Goal: Task Accomplishment & Management: Complete application form

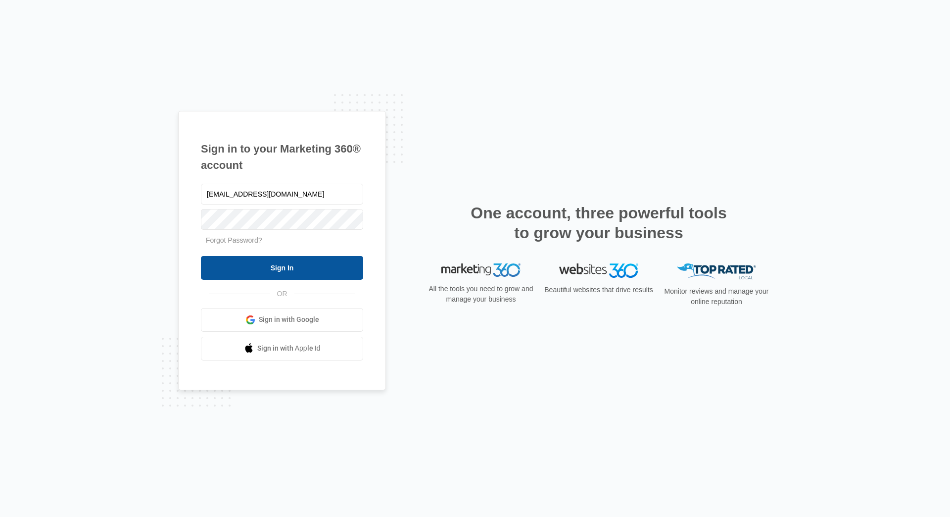
click at [300, 270] on input "Sign In" at bounding box center [282, 268] width 162 height 24
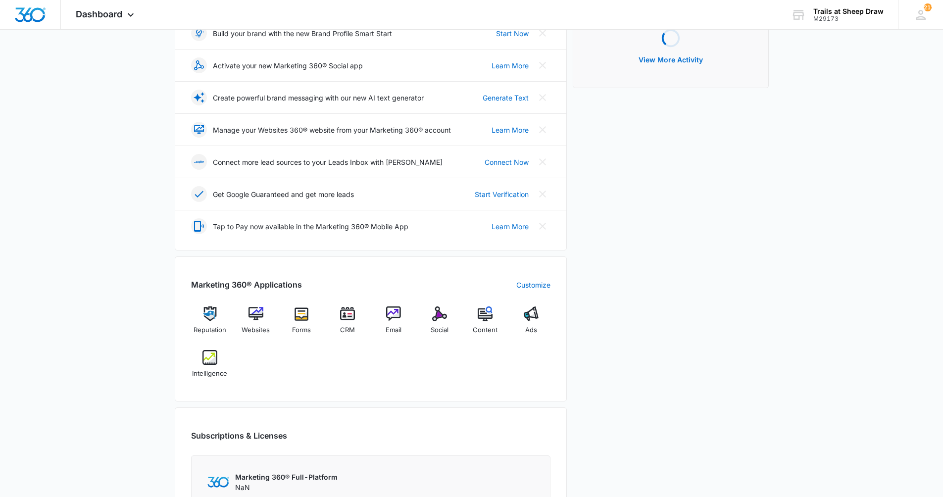
scroll to position [198, 0]
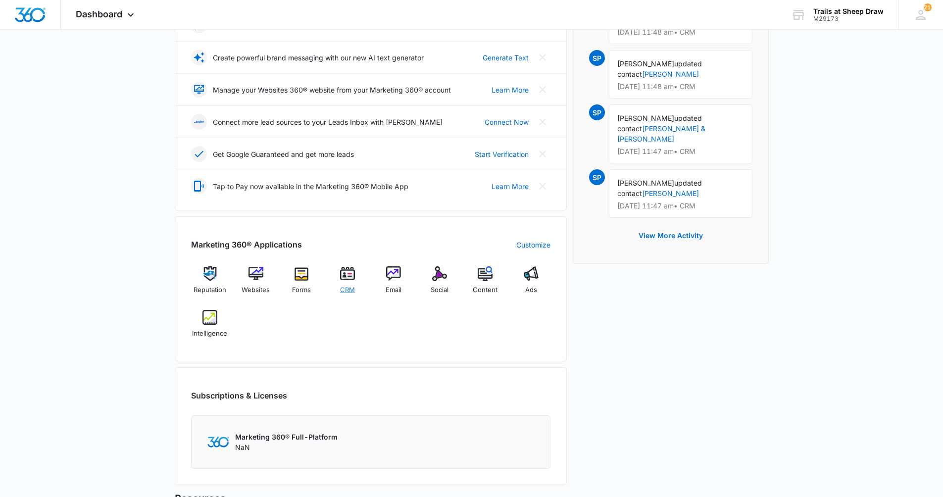
click at [343, 283] on div "CRM" at bounding box center [348, 283] width 38 height 35
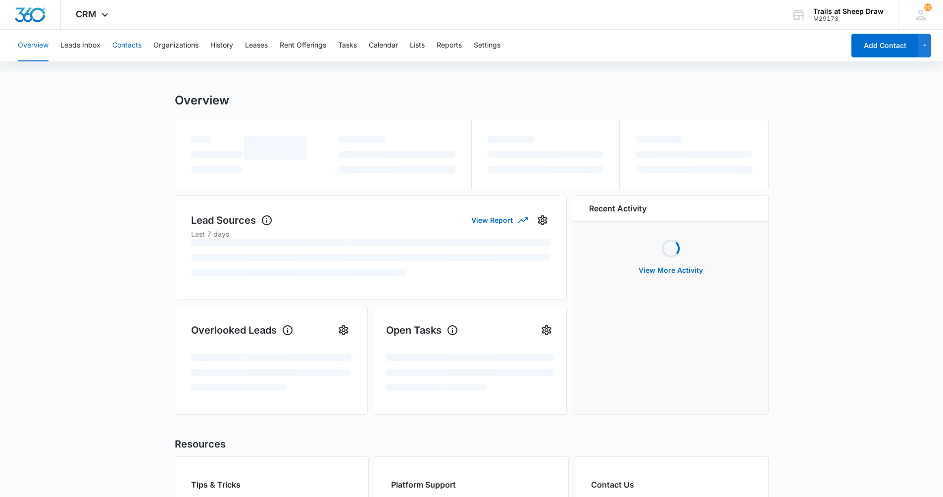
click at [135, 44] on button "Contacts" at bounding box center [126, 46] width 29 height 32
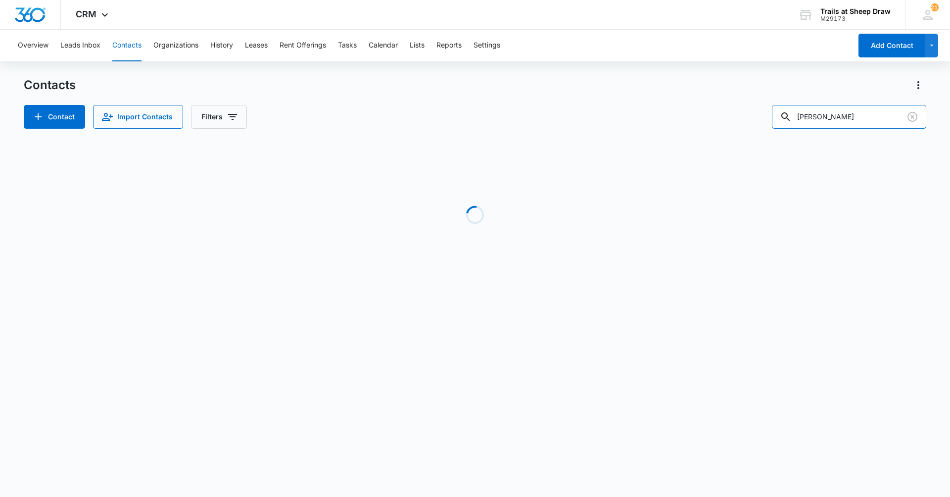
drag, startPoint x: 845, startPoint y: 117, endPoint x: 740, endPoint y: 123, distance: 105.6
click at [740, 123] on div "Contact Import Contacts Filters Torres" at bounding box center [475, 117] width 903 height 24
type input "g301"
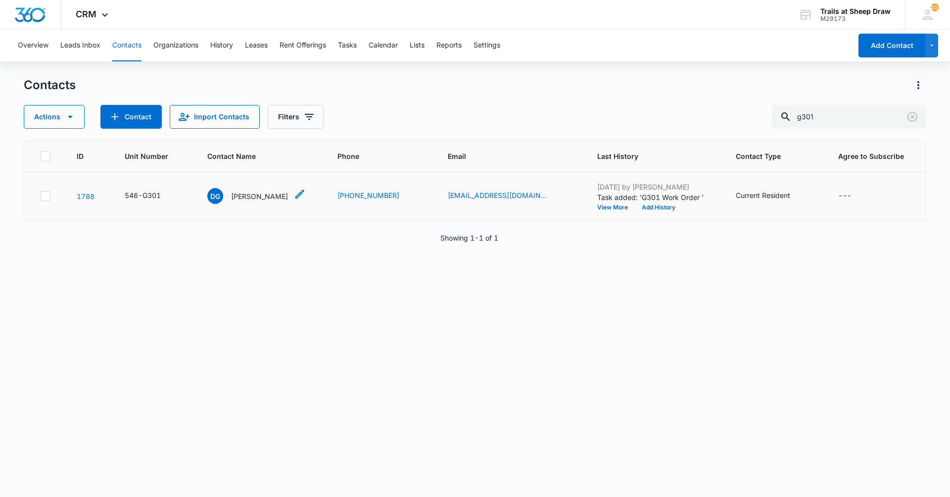
click at [255, 201] on div "DG Dorian Green" at bounding box center [247, 196] width 81 height 16
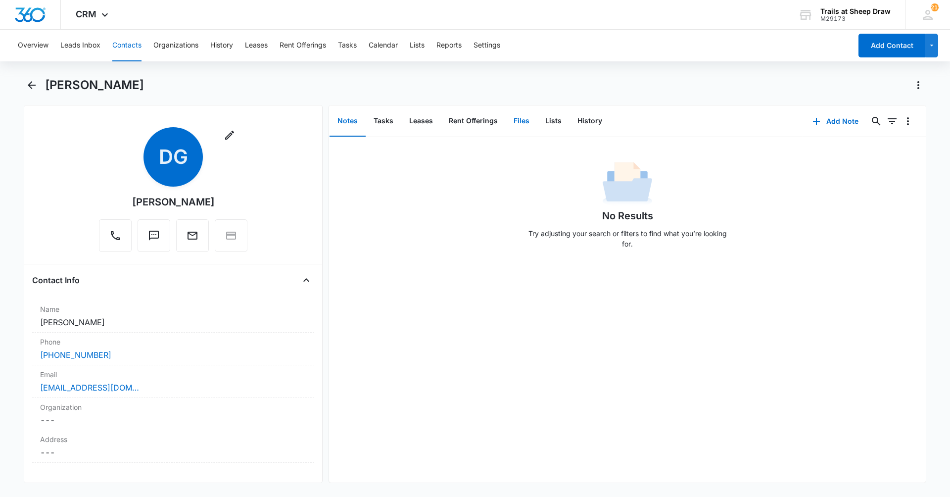
click at [513, 125] on button "Files" at bounding box center [522, 121] width 32 height 31
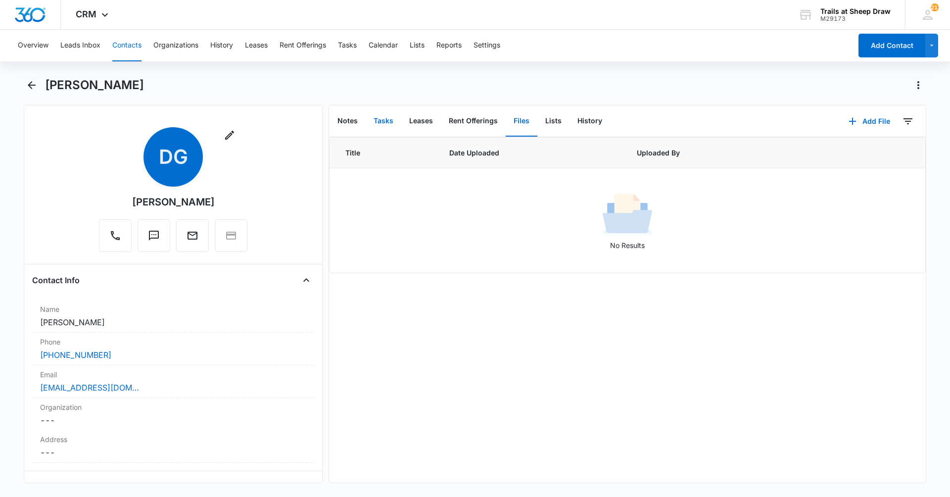
drag, startPoint x: 378, startPoint y: 125, endPoint x: 328, endPoint y: 119, distance: 50.8
click at [378, 124] on button "Tasks" at bounding box center [384, 121] width 36 height 31
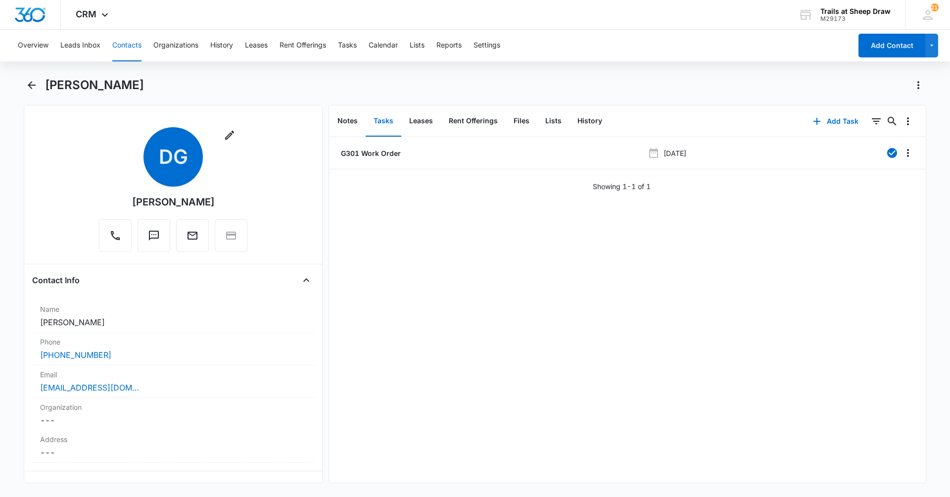
click at [131, 49] on button "Contacts" at bounding box center [126, 46] width 29 height 32
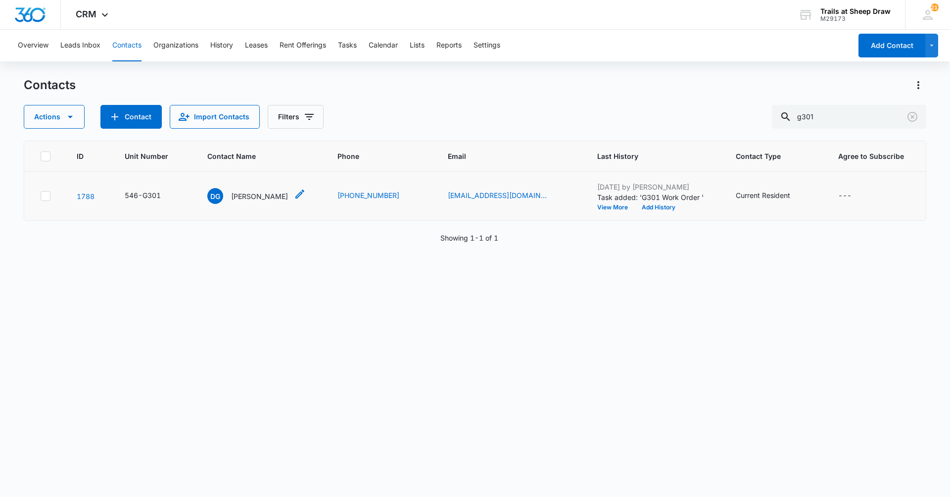
click at [238, 198] on p "Dorian Green" at bounding box center [259, 196] width 57 height 10
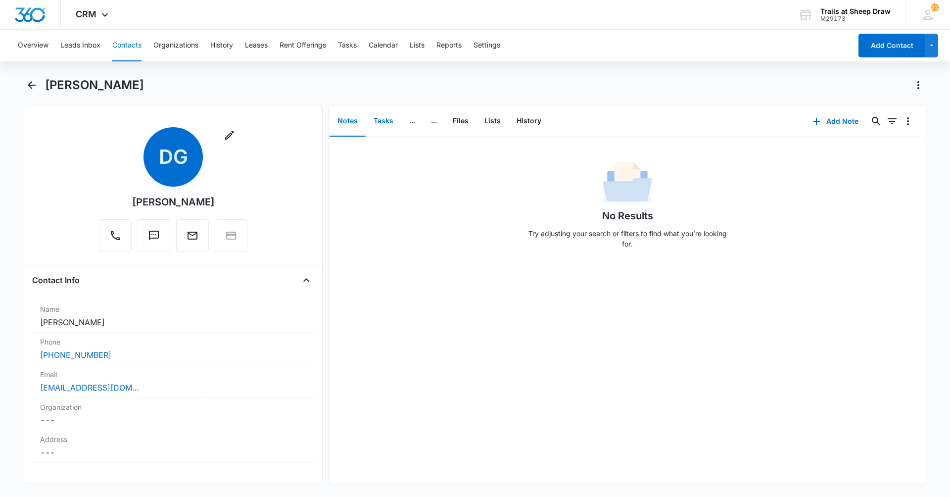
click at [385, 120] on button "Tasks" at bounding box center [384, 121] width 36 height 31
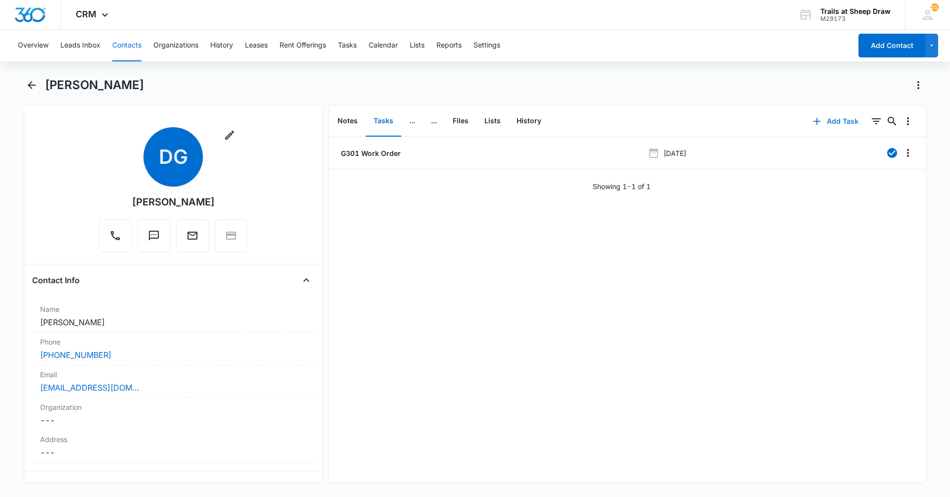
click at [823, 116] on button "Add Task" at bounding box center [835, 121] width 65 height 24
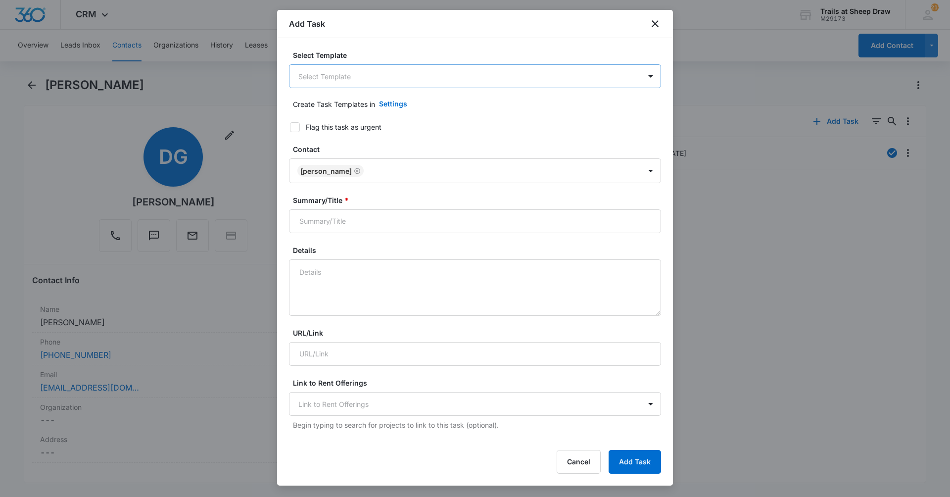
click at [349, 85] on body "CRM Apps Reputation Websites Forms CRM Email Social Content Ads Intelligence Fi…" at bounding box center [475, 248] width 950 height 497
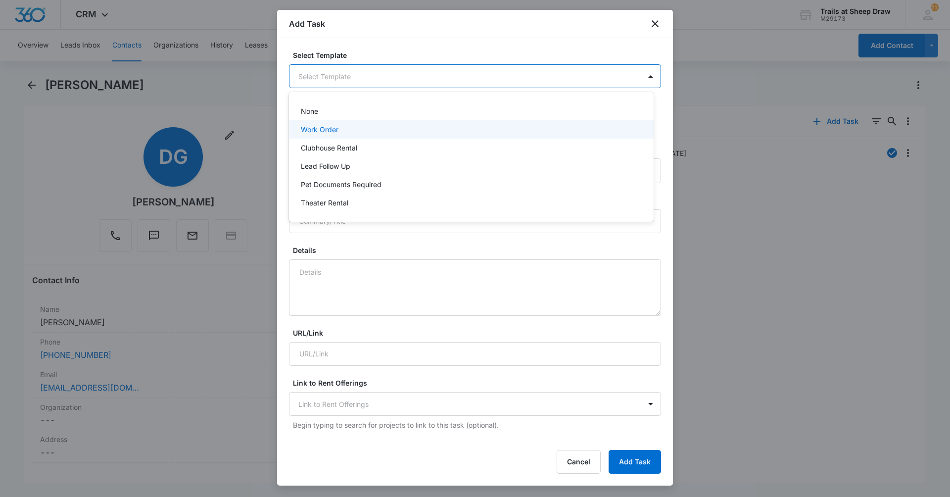
click at [331, 128] on p "Work Order" at bounding box center [320, 129] width 38 height 10
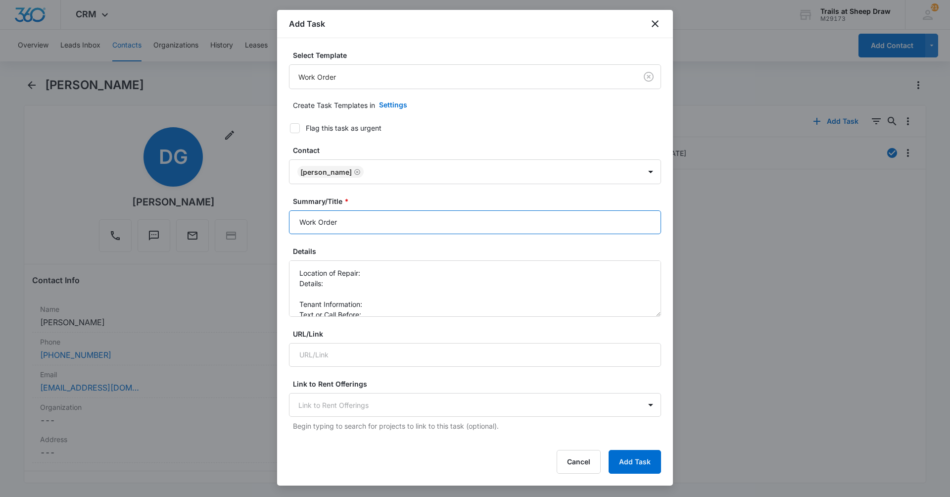
click at [303, 220] on input "Work Order" at bounding box center [475, 222] width 372 height 24
click at [295, 219] on input "Work Order" at bounding box center [475, 222] width 372 height 24
type input "G301 Work Order"
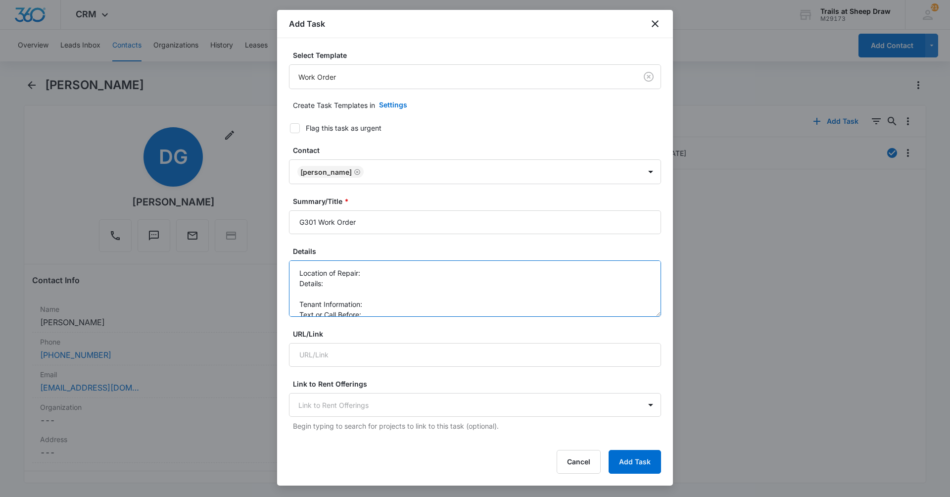
drag, startPoint x: 403, startPoint y: 266, endPoint x: 401, endPoint y: 272, distance: 6.3
click at [401, 272] on textarea "Location of Repair: Details: Tenant Information: Text or Call Before:" at bounding box center [475, 288] width 372 height 56
click at [311, 291] on textarea "Location of Repair: Living Room/Mstr Bdrm Details: Tenant Information: Text or …" at bounding box center [475, 288] width 372 height 56
click at [321, 290] on textarea "Location of Repair: Living Room/Mstr Bdrm Details: *Living room pull string a b…" at bounding box center [475, 288] width 372 height 56
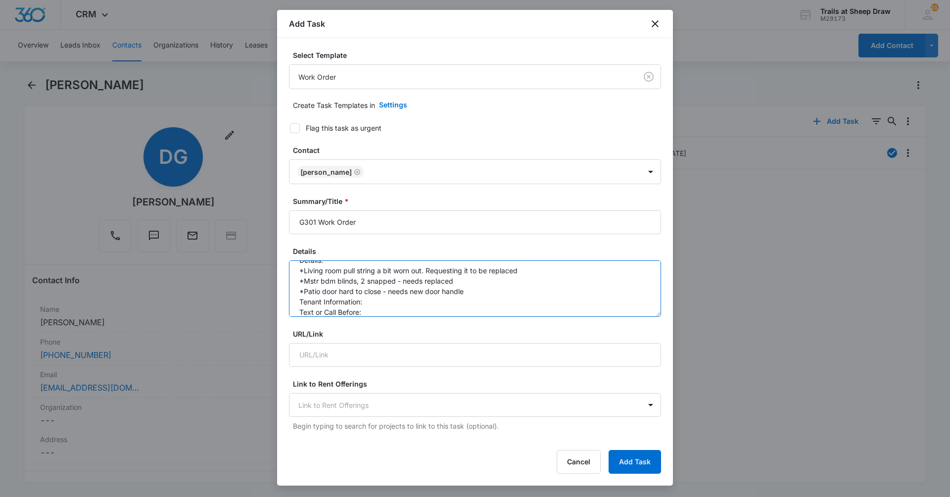
scroll to position [31, 0]
click at [378, 298] on textarea "Location of Repair: Living Room/Mstr Bdrm Details: *Living room pull string a b…" at bounding box center [475, 288] width 372 height 56
click at [389, 304] on textarea "Location of Repair: Living Room/Mstr Bdrm Details: *Living room pull string a b…" at bounding box center [475, 288] width 372 height 56
click at [366, 295] on textarea "Location of Repair: Living Room/Mstr Bdrm Details: *Living room pull string a b…" at bounding box center [475, 288] width 372 height 56
click at [441, 303] on textarea "Location of Repair: Living Room/Mstr Bdrm Details: *Living room pull string a b…" at bounding box center [475, 288] width 372 height 56
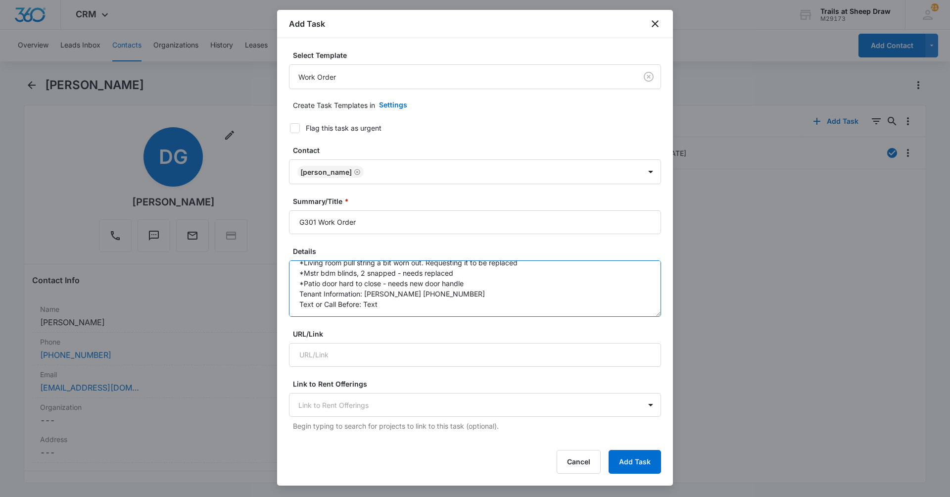
click at [385, 304] on textarea "Location of Repair: Living Room/Mstr Bdrm Details: *Living room pull string a b…" at bounding box center [475, 288] width 372 height 56
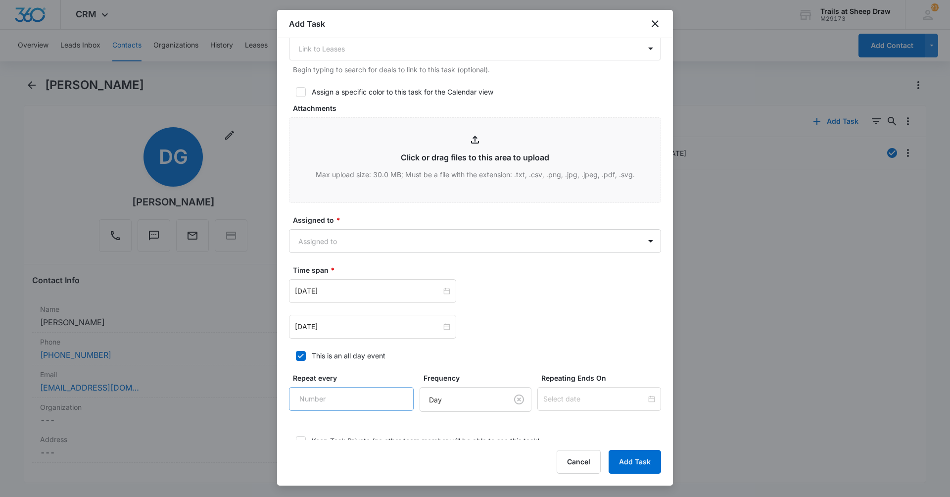
scroll to position [489, 0]
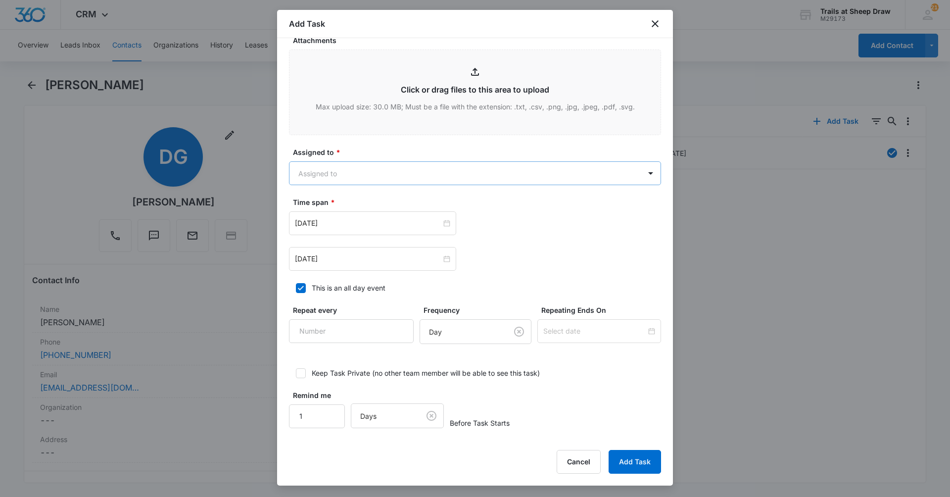
type textarea "Location of Repair: Living Room/Mstr Bdrm Details: *Living room pull string a b…"
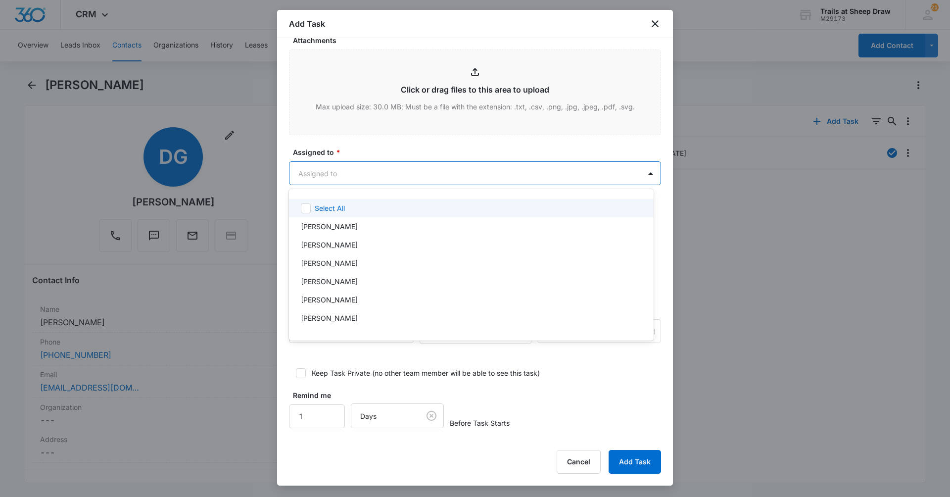
click at [364, 171] on body "CRM Apps Reputation Websites Forms CRM Email Social Content Ads Intelligence Fi…" at bounding box center [475, 248] width 950 height 497
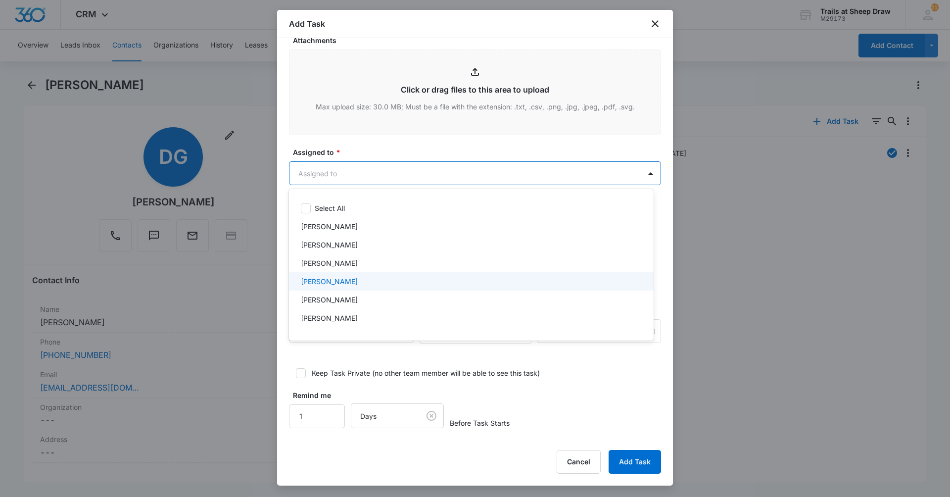
click at [336, 280] on p "Edgar Jimenez" at bounding box center [329, 281] width 57 height 10
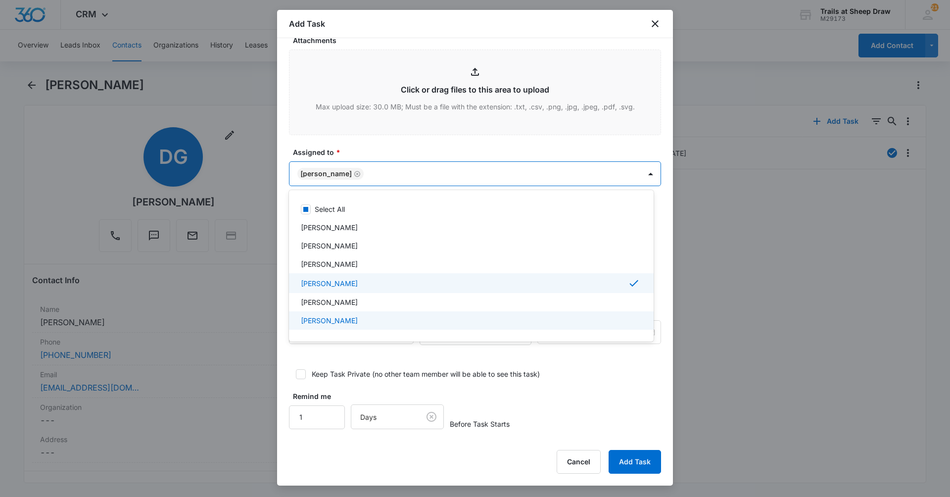
click at [331, 315] on div "Ethan Esparza-Escobar" at bounding box center [471, 320] width 365 height 18
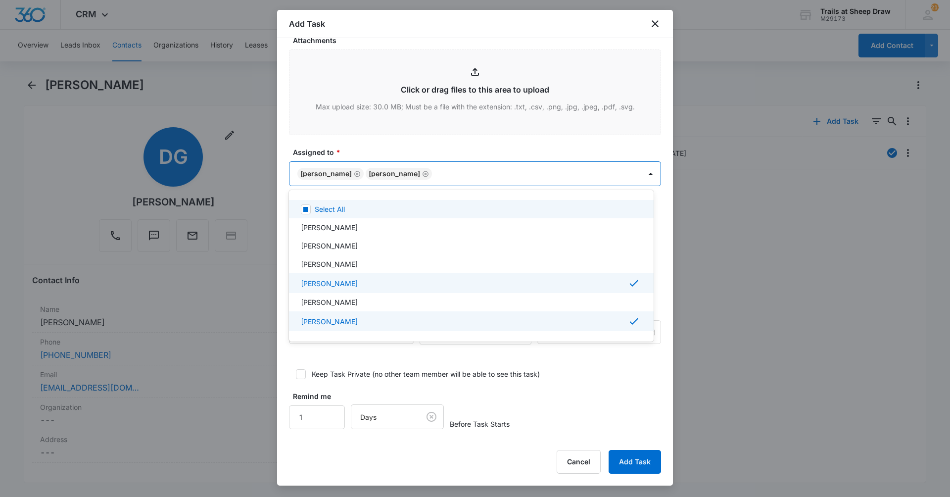
click at [464, 166] on div at bounding box center [475, 248] width 950 height 497
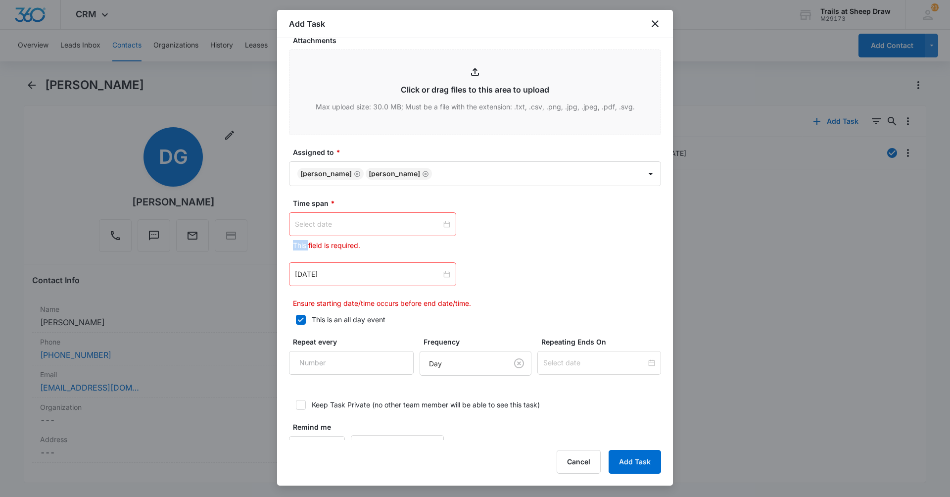
click at [444, 224] on div at bounding box center [372, 224] width 155 height 11
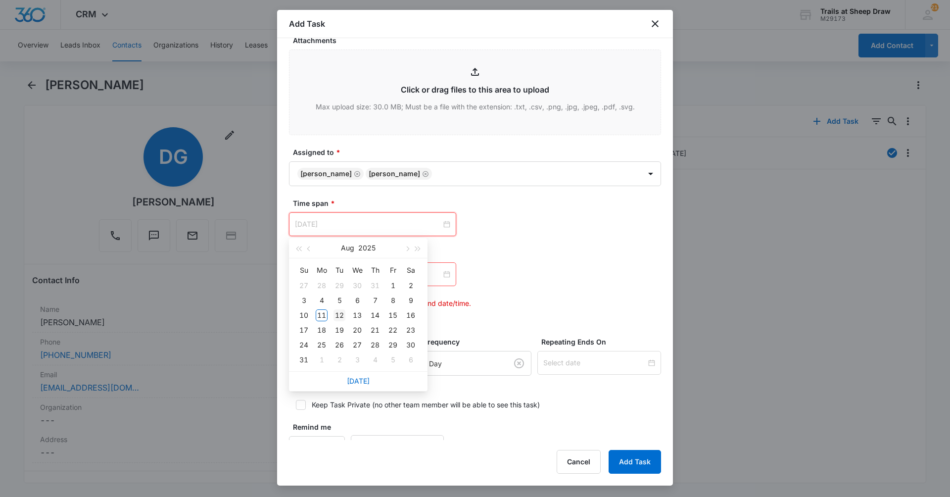
type input "Aug 12, 2025"
click at [341, 317] on div "12" at bounding box center [340, 315] width 12 height 12
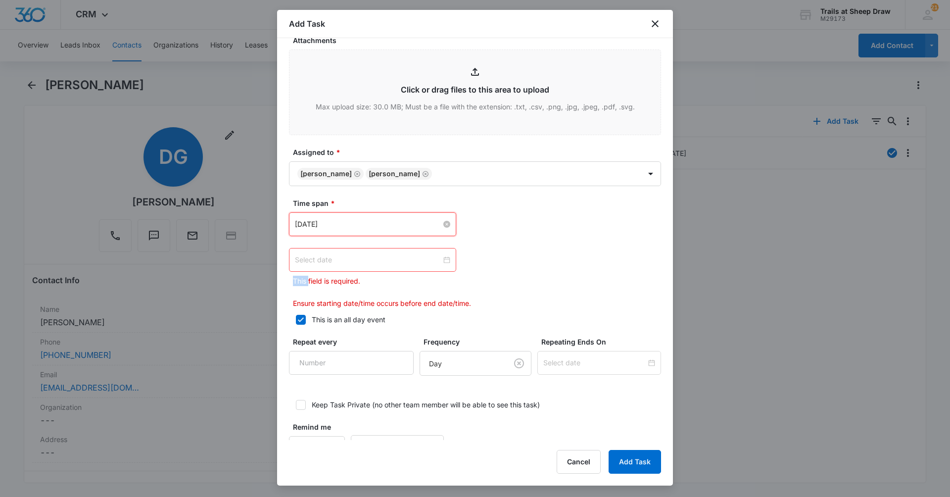
click at [444, 260] on div at bounding box center [372, 259] width 155 height 11
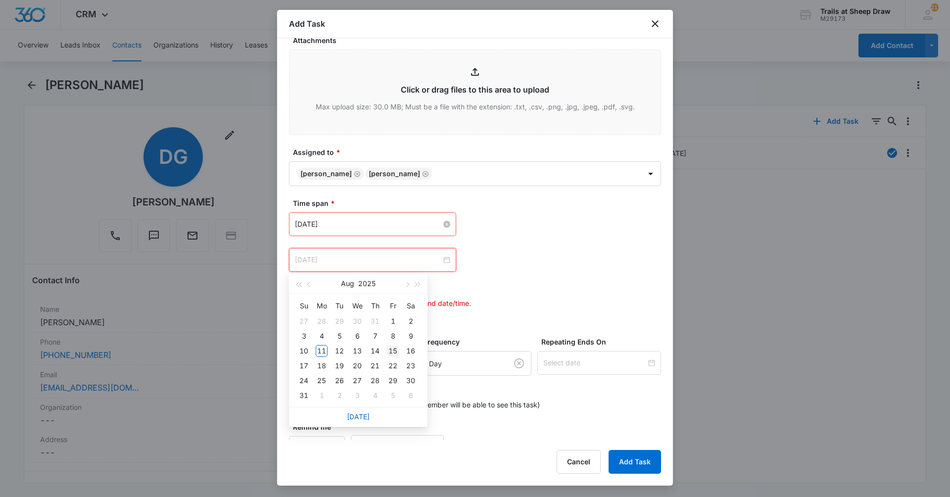
type input "Aug 15, 2025"
click at [394, 352] on div "15" at bounding box center [393, 351] width 12 height 12
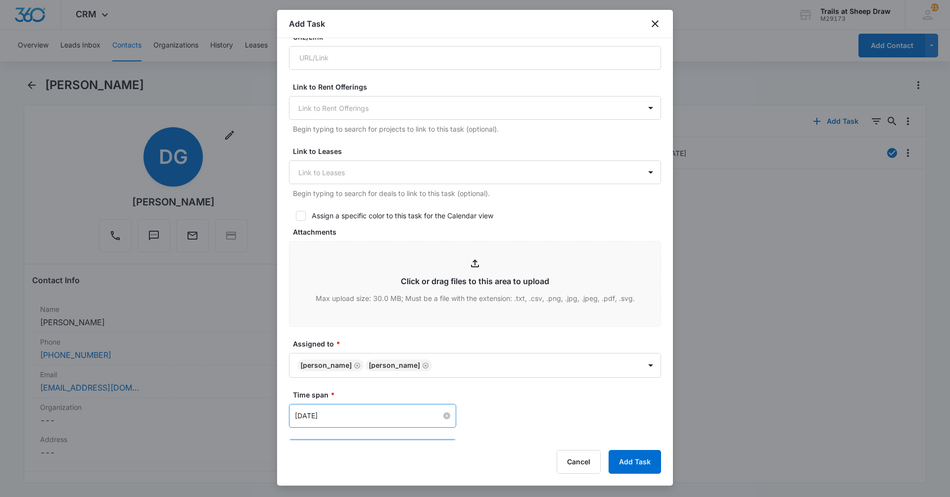
scroll to position [490, 0]
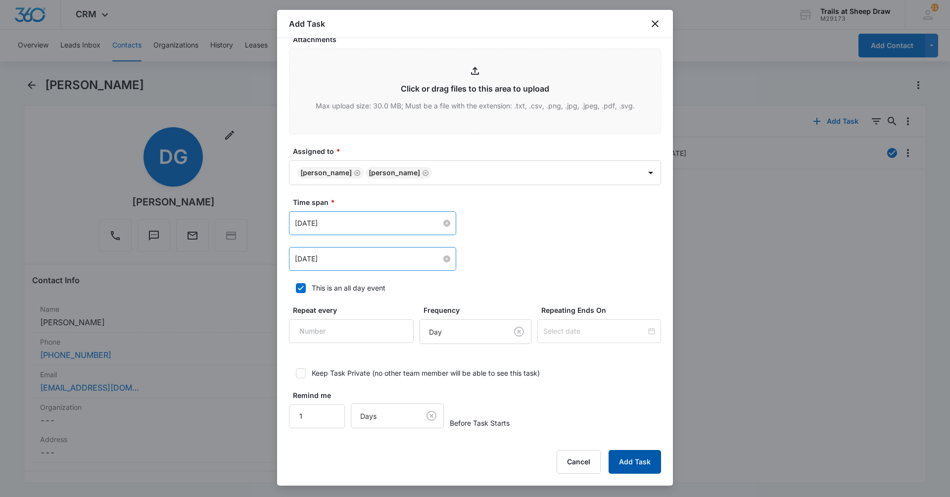
click at [627, 464] on button "Add Task" at bounding box center [635, 462] width 52 height 24
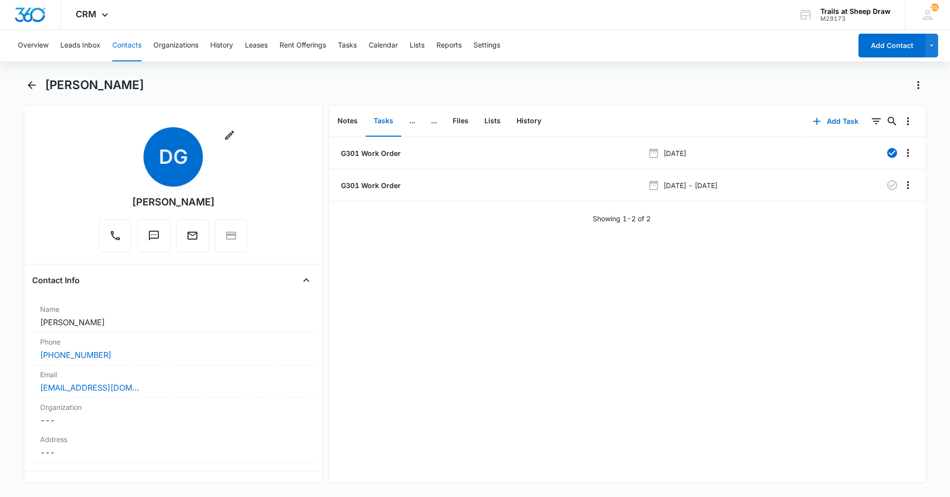
click at [134, 40] on button "Contacts" at bounding box center [126, 46] width 29 height 32
